Goal: Task Accomplishment & Management: Use online tool/utility

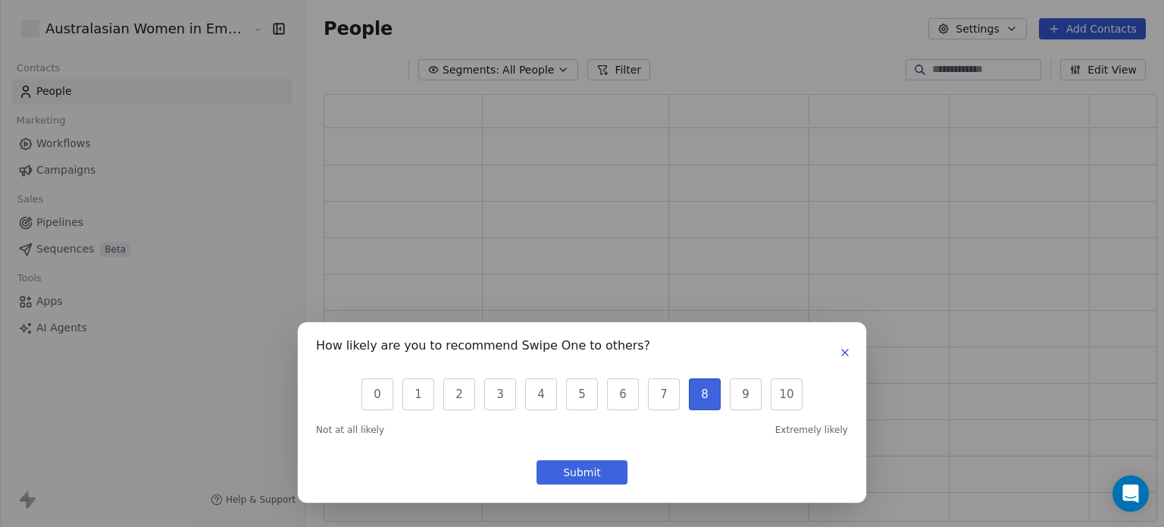
click at [848, 355] on icon "button" at bounding box center [845, 352] width 6 height 6
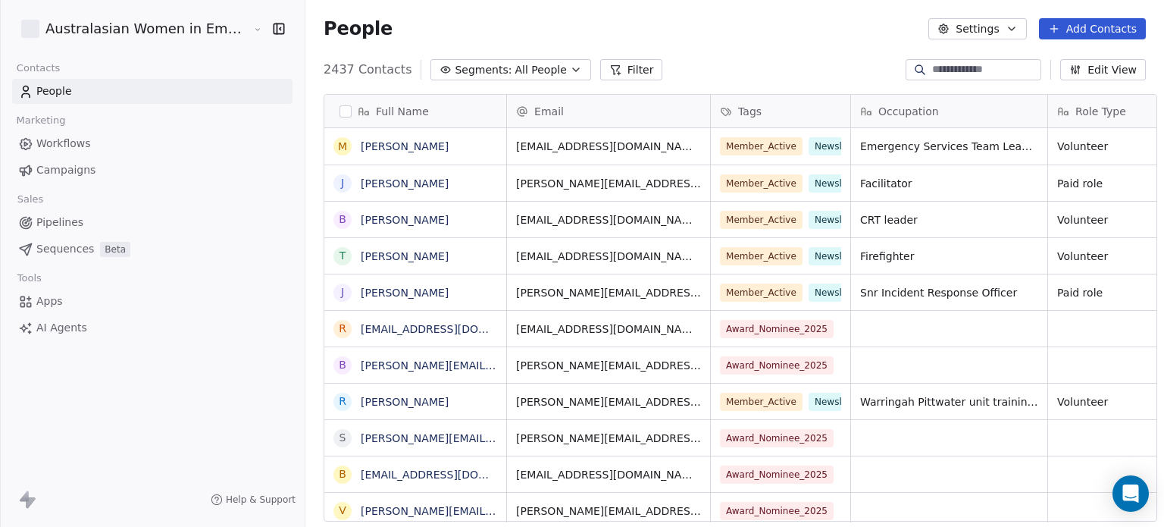
scroll to position [452, 858]
click at [62, 171] on span "Campaigns" at bounding box center [65, 170] width 59 height 16
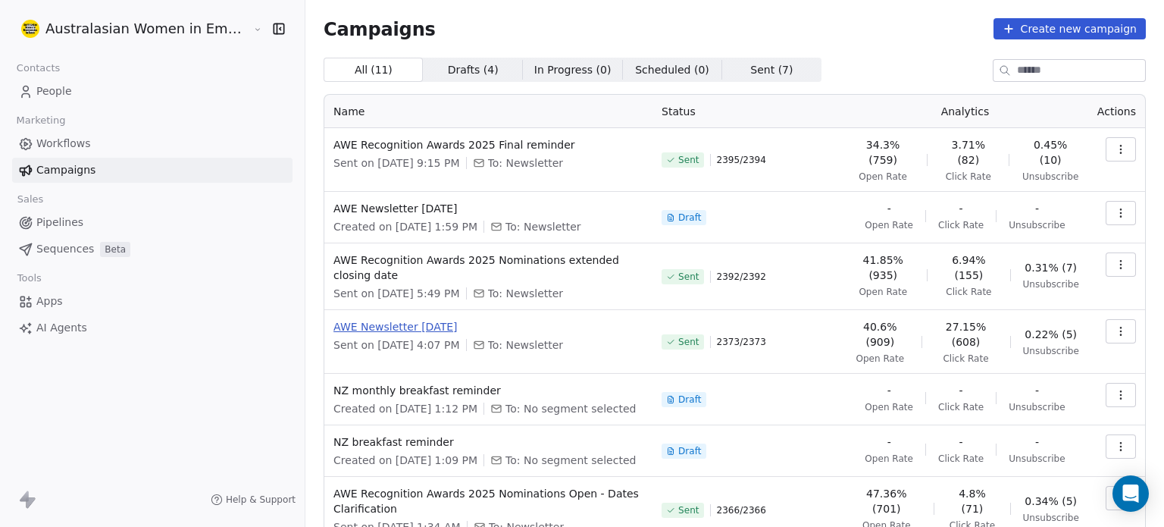
click at [409, 319] on span "AWE Newsletter [DATE]" at bounding box center [489, 326] width 310 height 15
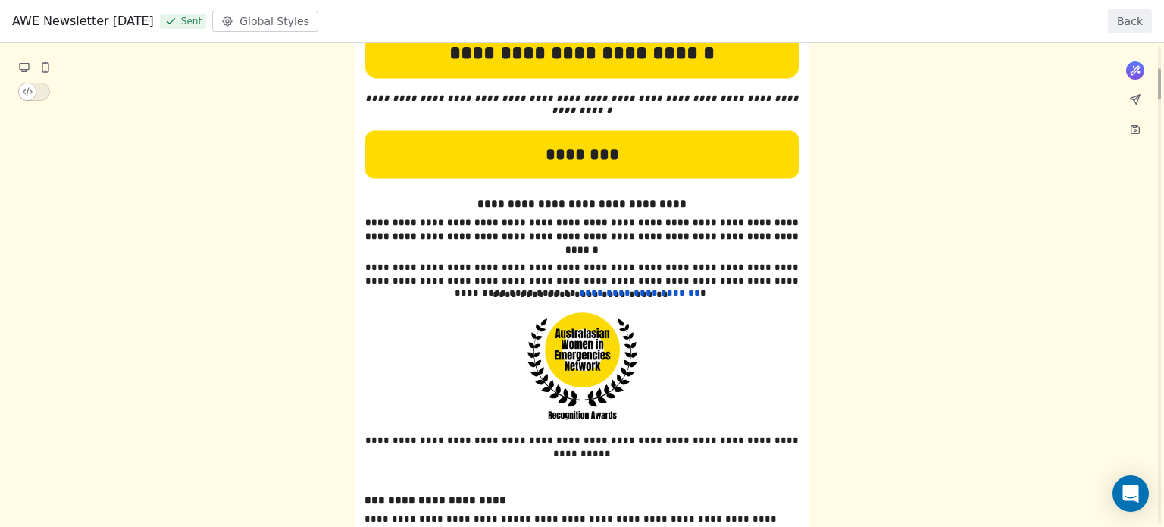
scroll to position [455, 0]
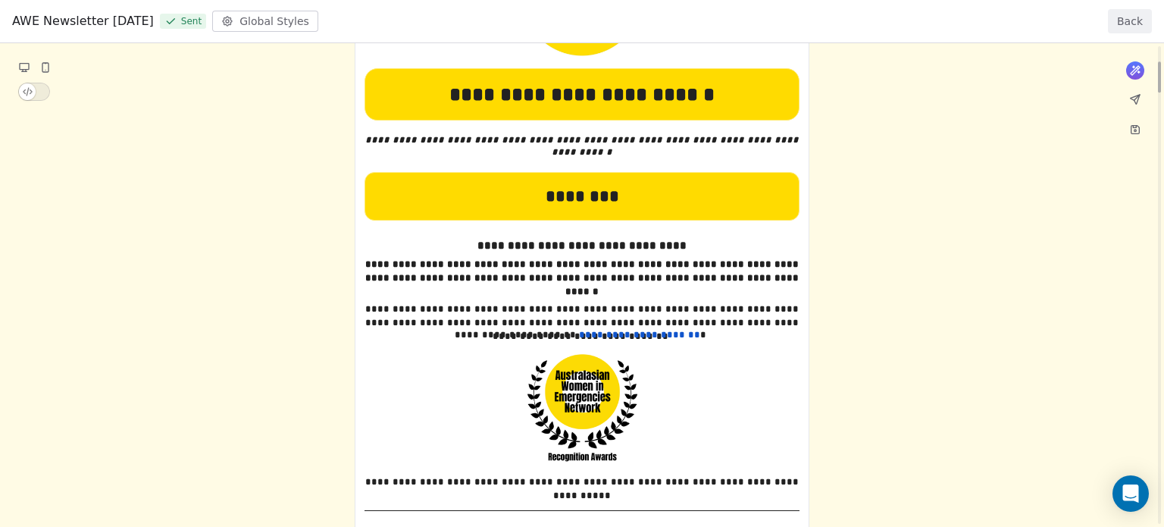
scroll to position [273, 0]
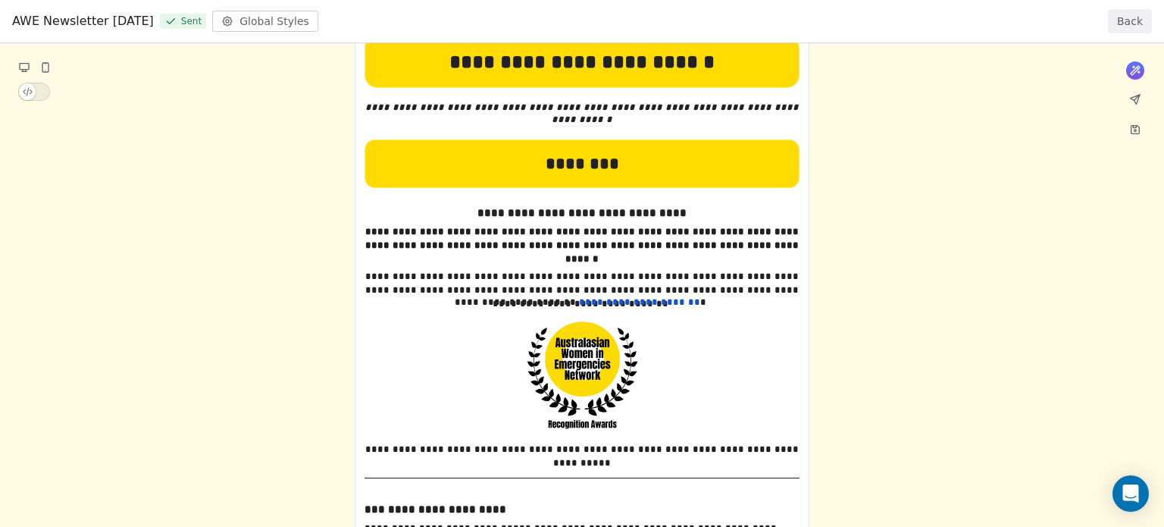
click at [1136, 17] on button "Back" at bounding box center [1130, 21] width 44 height 24
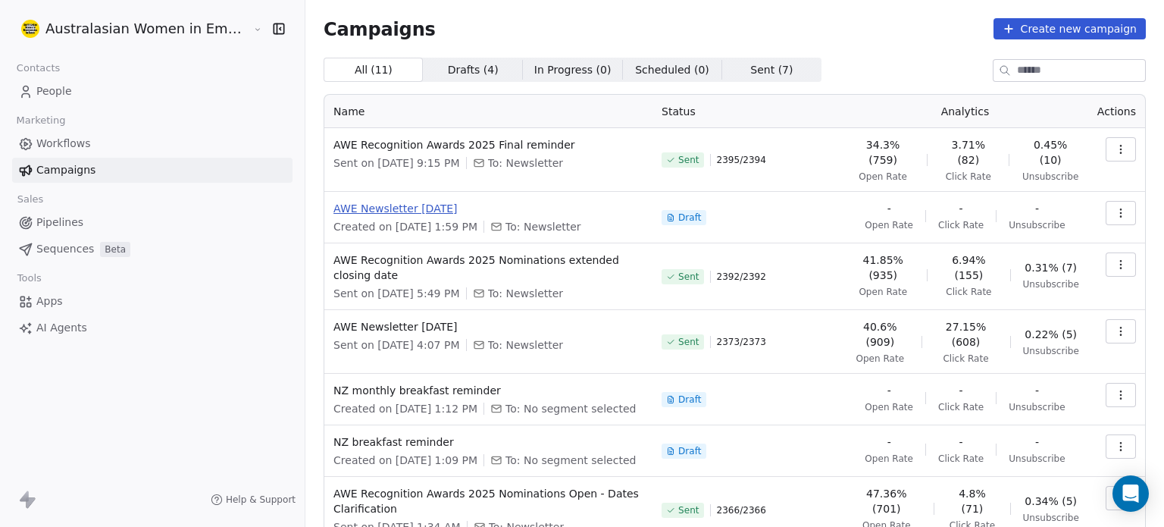
click at [447, 201] on span "AWE Newsletter [DATE]" at bounding box center [489, 208] width 310 height 15
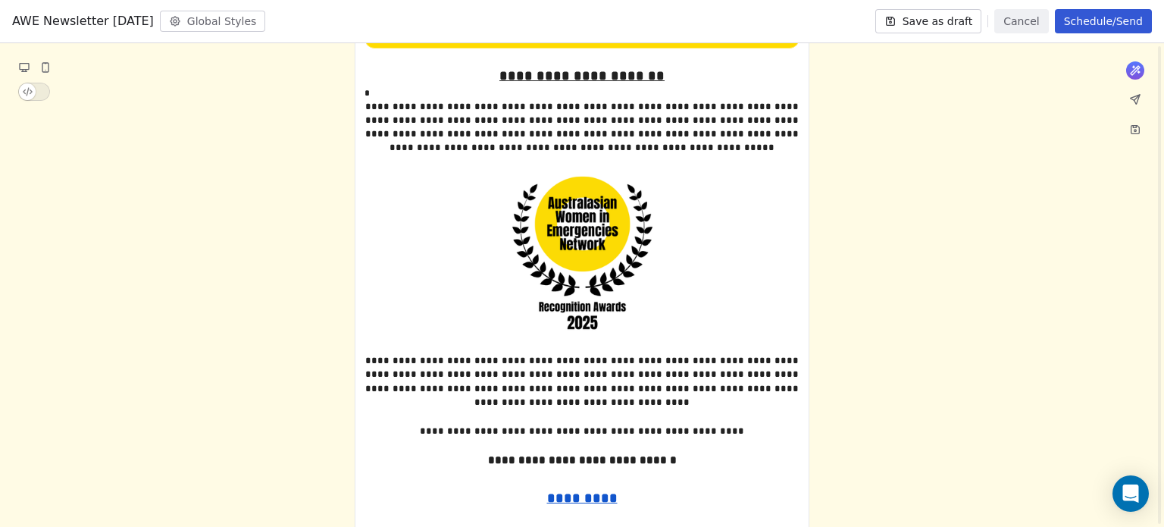
scroll to position [625, 0]
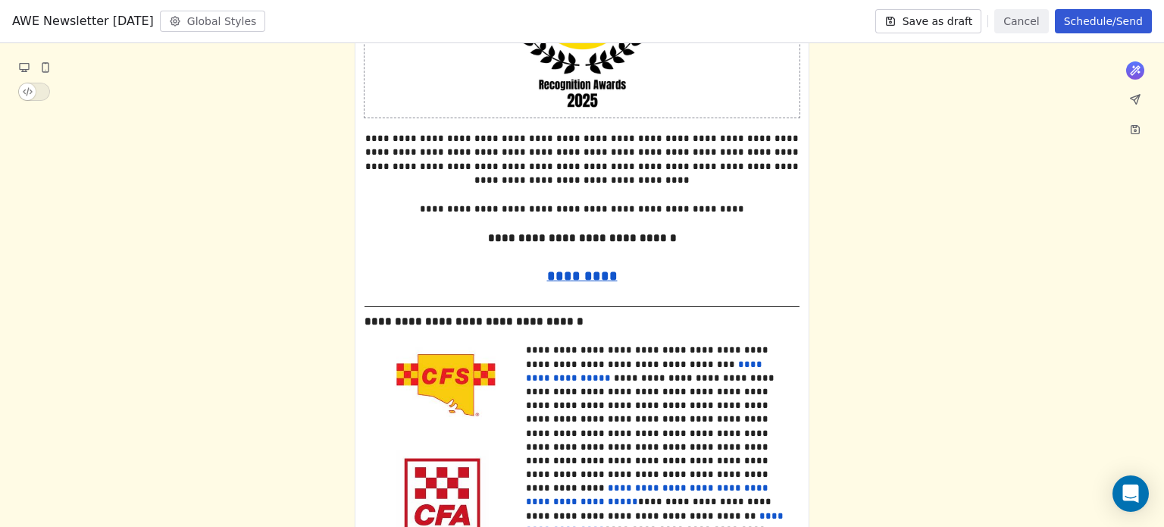
click at [603, 66] on img at bounding box center [582, 32] width 171 height 171
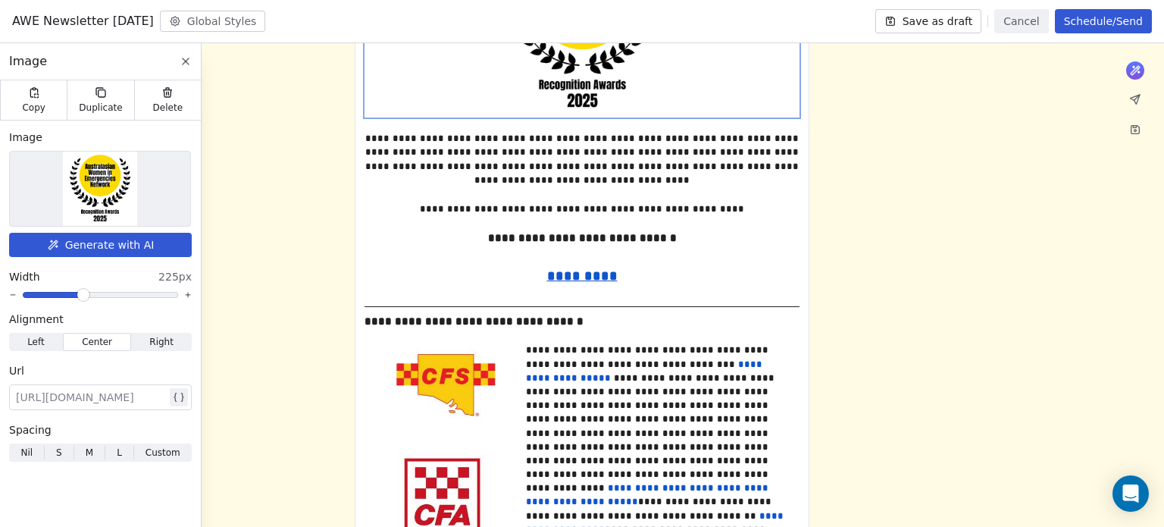
copy div
click at [676, 365] on div "**********" at bounding box center [656, 446] width 260 height 207
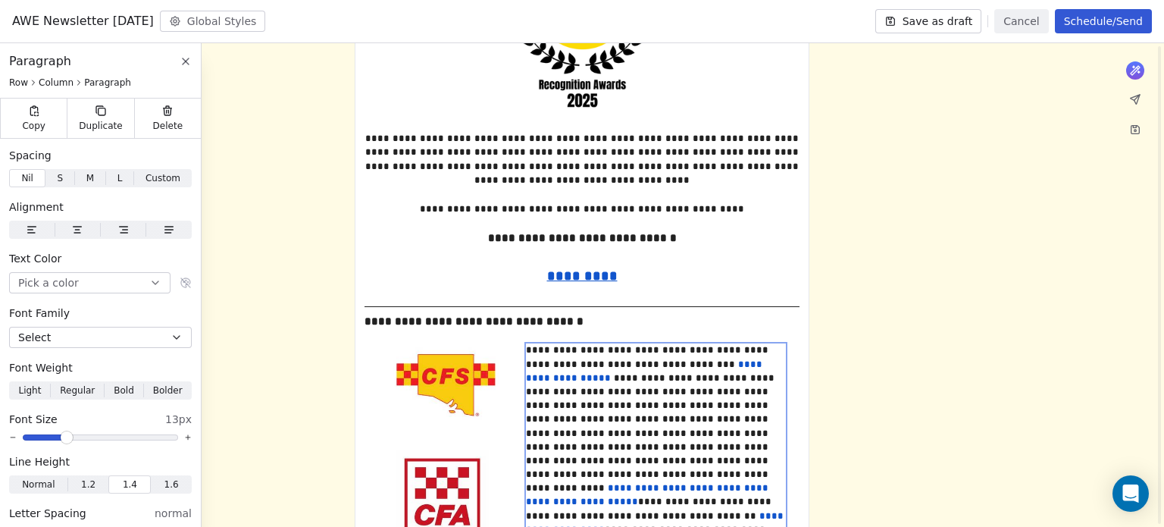
scroll to position [888, 0]
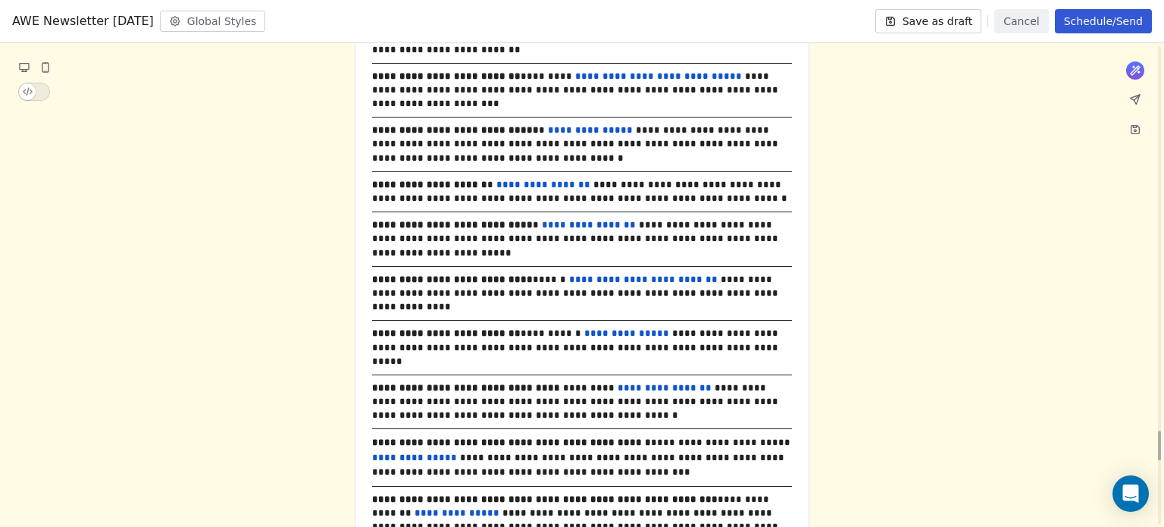
scroll to position [6225, 0]
